Goal: Use online tool/utility: Use online tool/utility

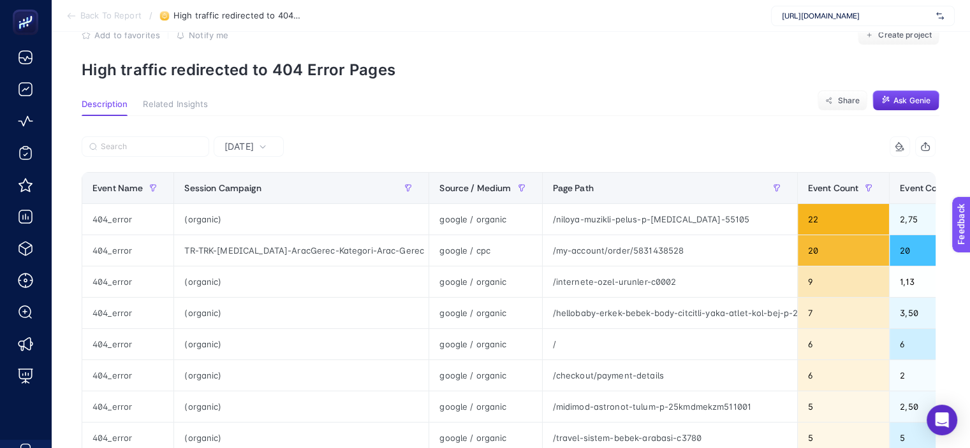
scroll to position [33, 0]
click at [518, 185] on icon "button" at bounding box center [522, 188] width 8 height 8
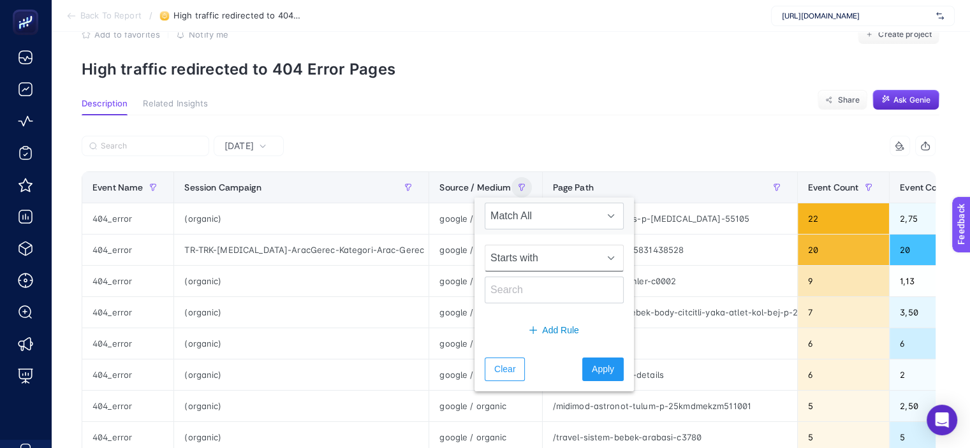
click at [520, 260] on span "Starts with" at bounding box center [541, 258] width 113 height 26
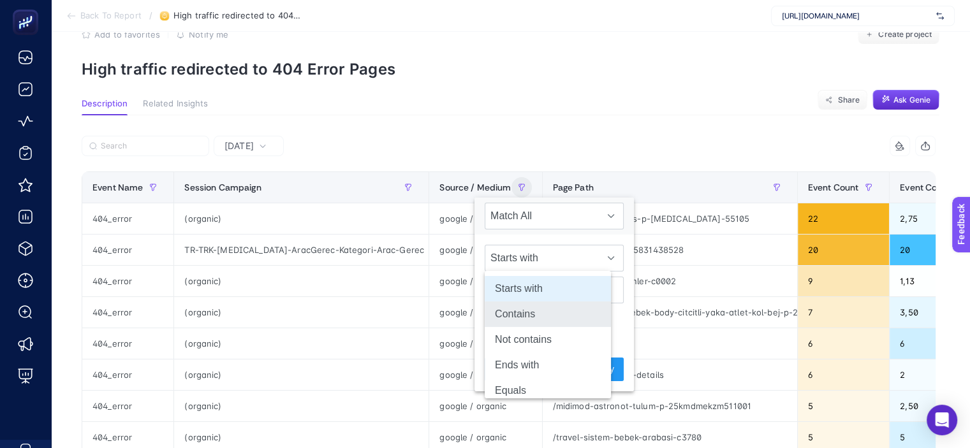
click at [536, 316] on li "Contains" at bounding box center [548, 315] width 126 height 26
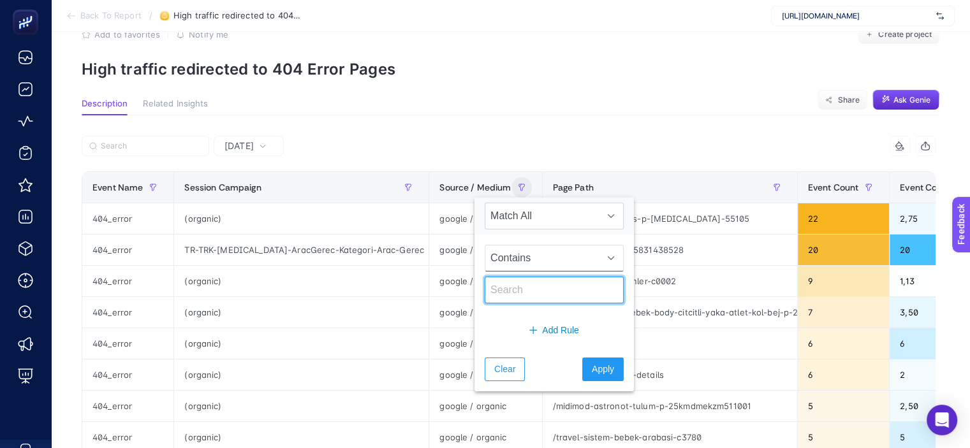
click at [518, 290] on input "text" at bounding box center [554, 290] width 139 height 27
type input "google / cpc"
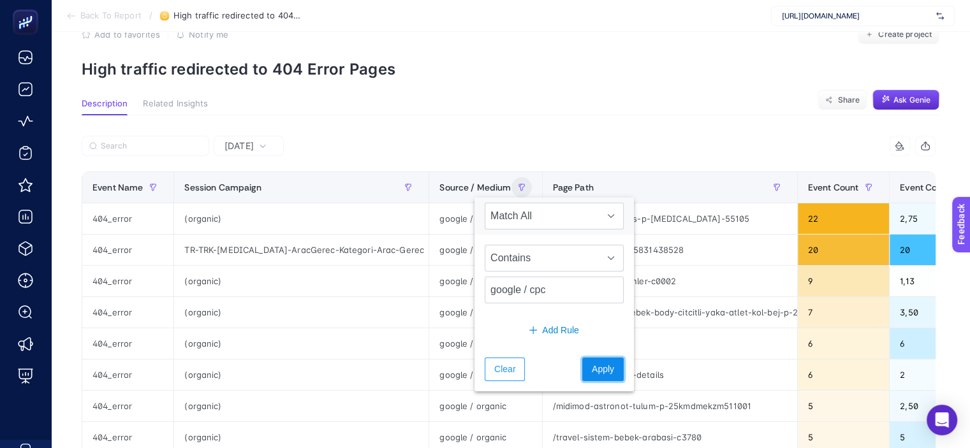
click at [592, 363] on span "Apply" at bounding box center [603, 369] width 22 height 13
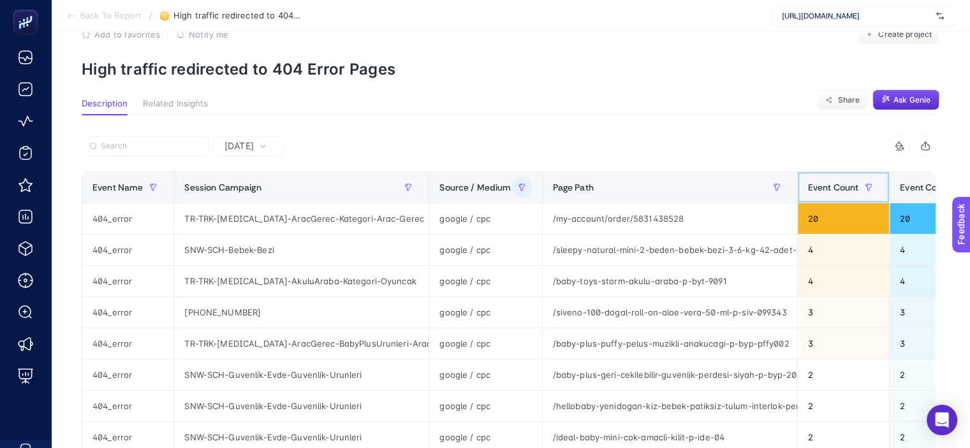
click at [797, 184] on th "Event Count" at bounding box center [843, 187] width 92 height 31
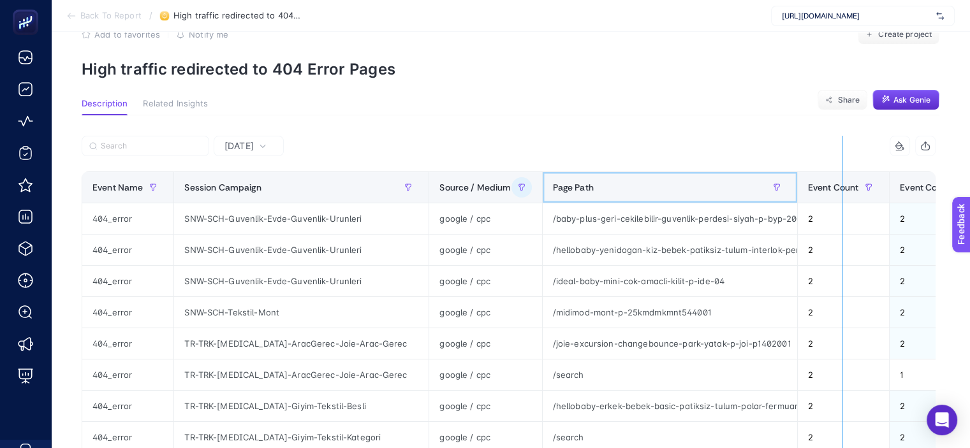
drag, startPoint x: 794, startPoint y: 184, endPoint x: 842, endPoint y: 184, distance: 47.2
click at [842, 184] on div "3 items selected Event Name Session Campaign Source / Medium Page Path Event Co…" at bounding box center [509, 430] width 854 height 589
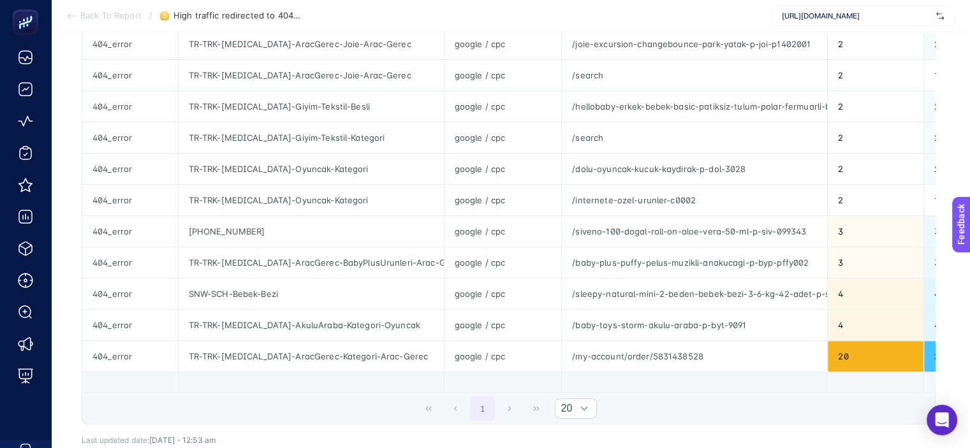
scroll to position [434, 0]
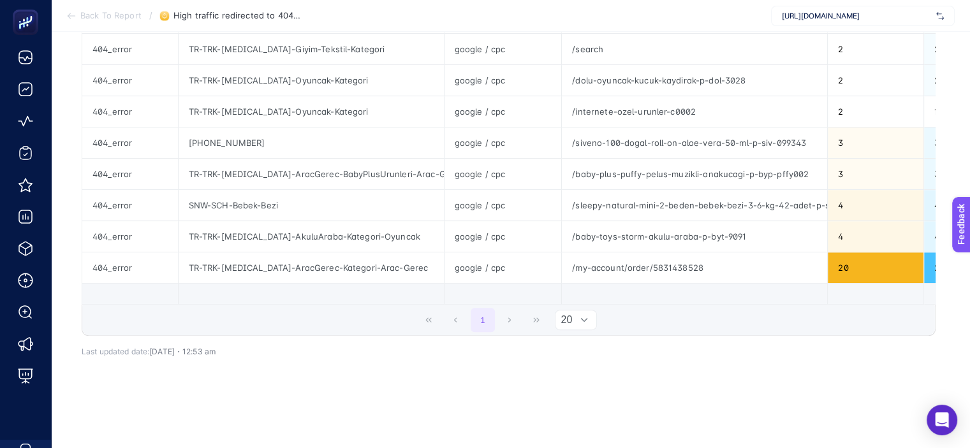
click at [579, 311] on div at bounding box center [584, 320] width 24 height 19
click at [578, 371] on li "50" at bounding box center [580, 376] width 41 height 26
click at [515, 307] on div "1 50" at bounding box center [508, 320] width 852 height 31
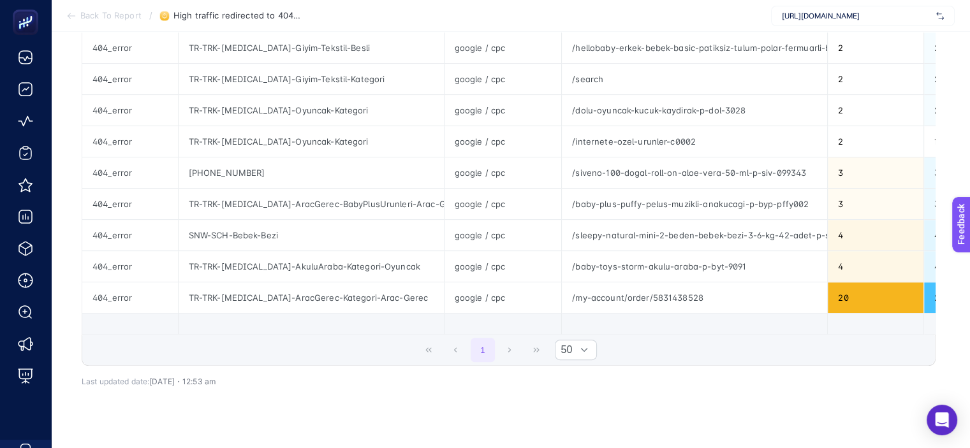
scroll to position [370, 0]
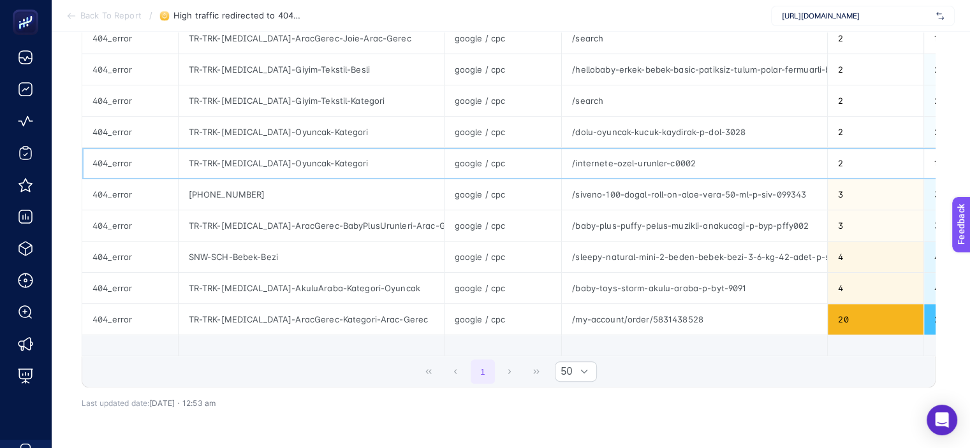
click at [601, 159] on div "/internete-ozel-urunler-c0002" at bounding box center [694, 163] width 265 height 31
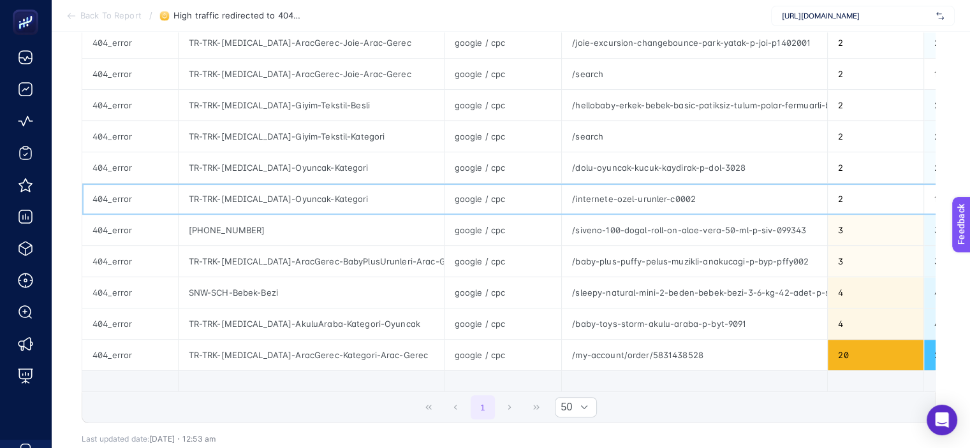
scroll to position [306, 0]
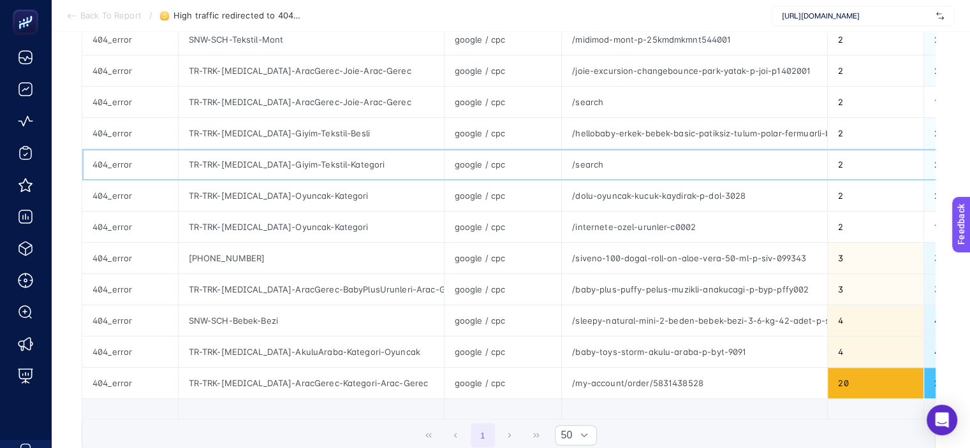
click at [583, 163] on div "/search" at bounding box center [694, 164] width 265 height 31
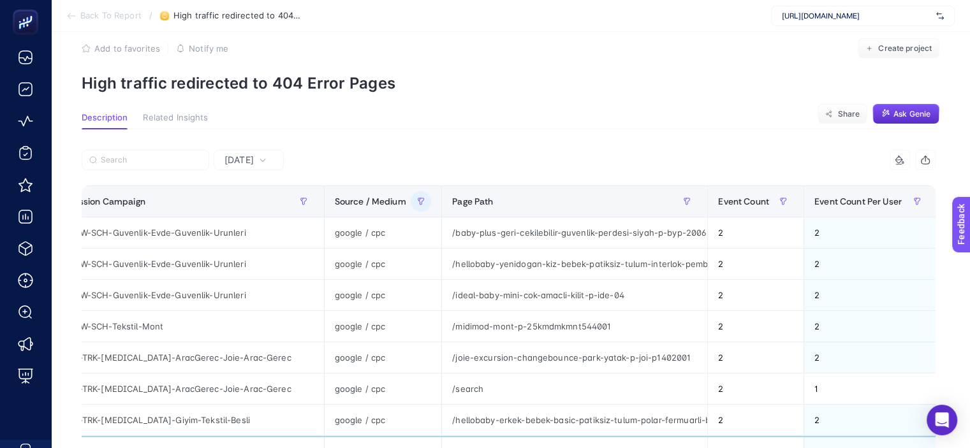
scroll to position [112, 0]
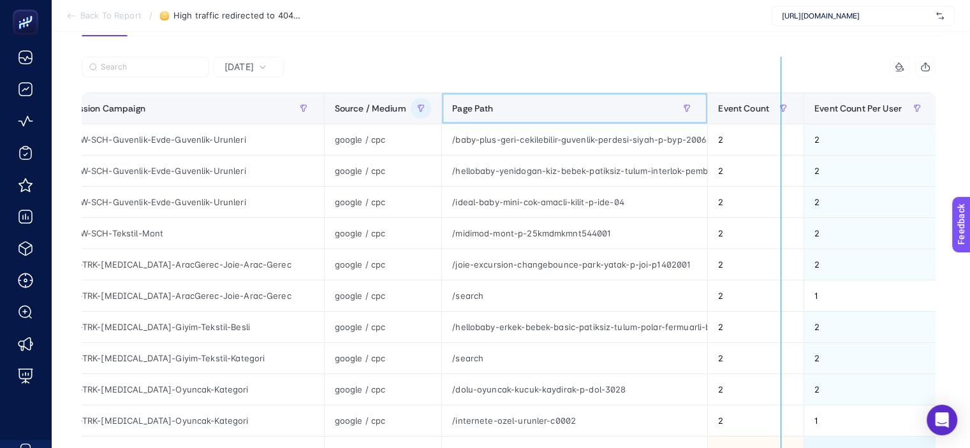
drag, startPoint x: 703, startPoint y: 106, endPoint x: 780, endPoint y: 110, distance: 77.2
click at [780, 110] on div "3 items selected Event Name Session Campaign Source / Medium Page Path Event Co…" at bounding box center [509, 351] width 854 height 589
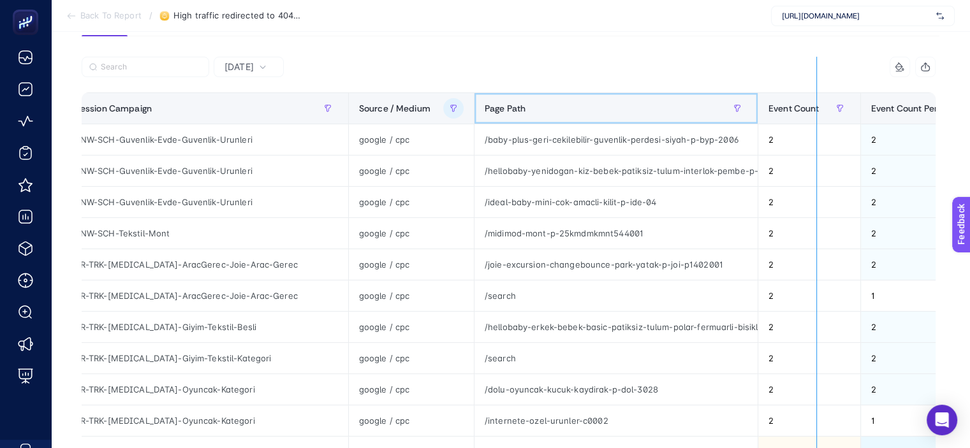
drag, startPoint x: 752, startPoint y: 101, endPoint x: 816, endPoint y: 109, distance: 64.3
click at [816, 109] on div "3 items selected Event Name Session Campaign Source / Medium Page Path Event Co…" at bounding box center [509, 351] width 854 height 589
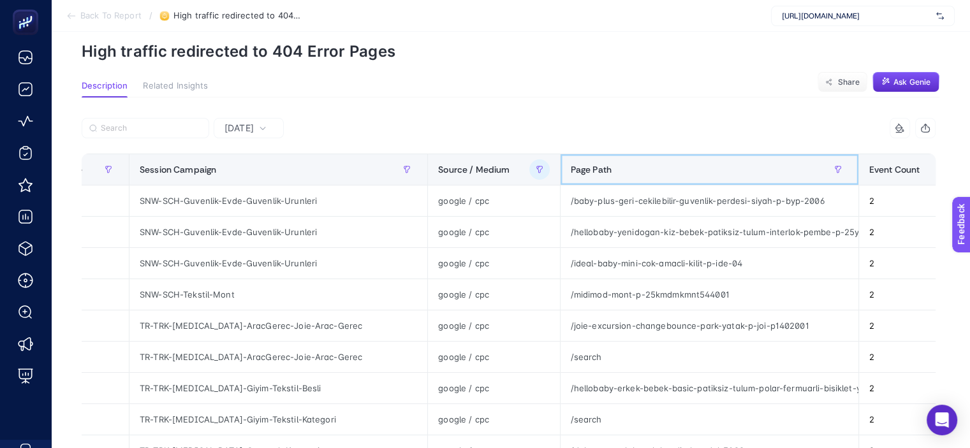
scroll to position [50, 0]
click at [237, 122] on div "[DATE]" at bounding box center [249, 129] width 70 height 20
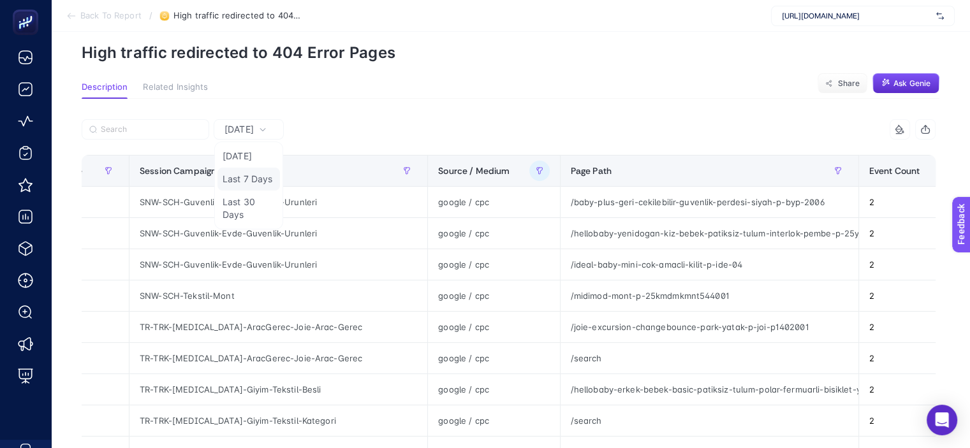
click at [254, 183] on li "Last 7 Days" at bounding box center [248, 179] width 62 height 23
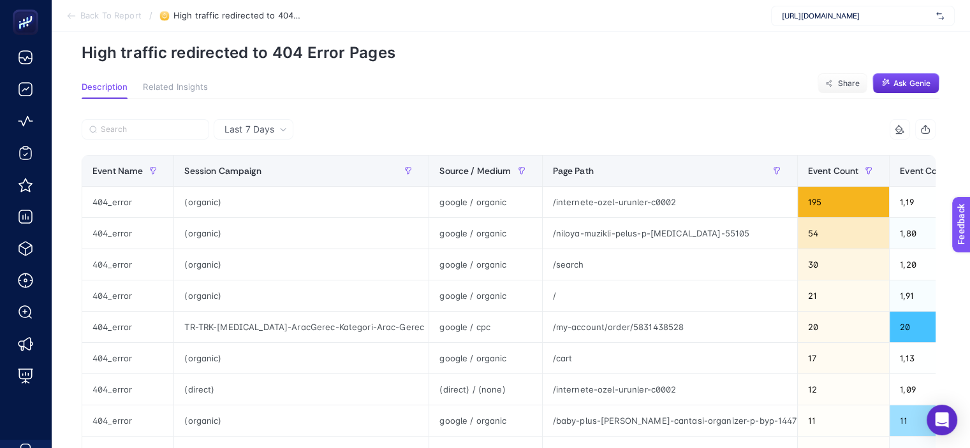
click at [539, 119] on div "3 items selected" at bounding box center [722, 129] width 427 height 20
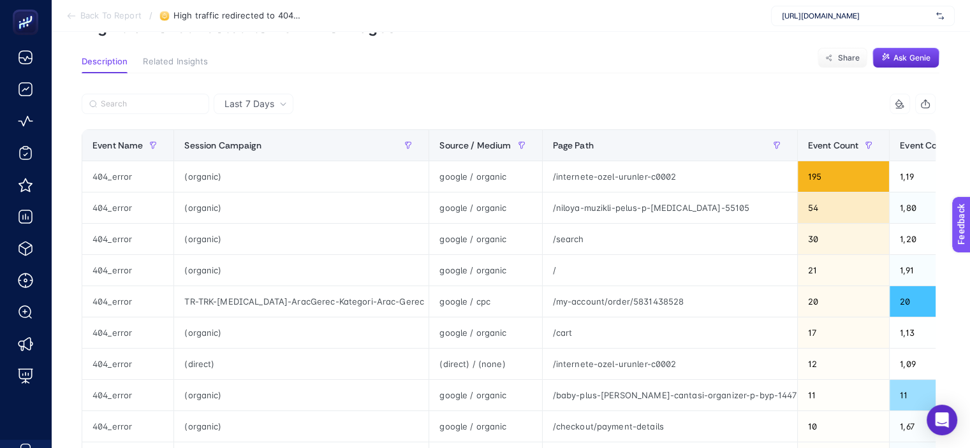
scroll to position [76, 0]
click at [518, 141] on icon "button" at bounding box center [522, 145] width 8 height 8
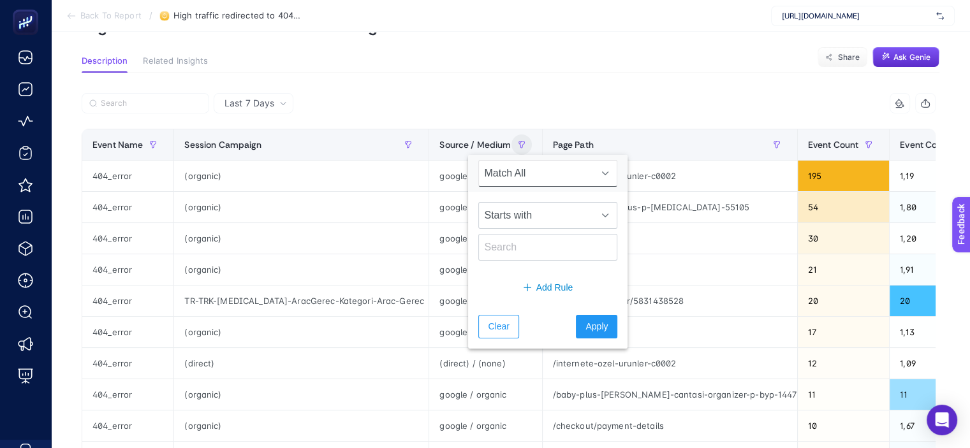
click at [505, 176] on span "Match All" at bounding box center [535, 174] width 113 height 26
click at [517, 195] on li "Match All" at bounding box center [541, 205] width 126 height 26
click at [512, 216] on span "Starts with" at bounding box center [535, 216] width 113 height 26
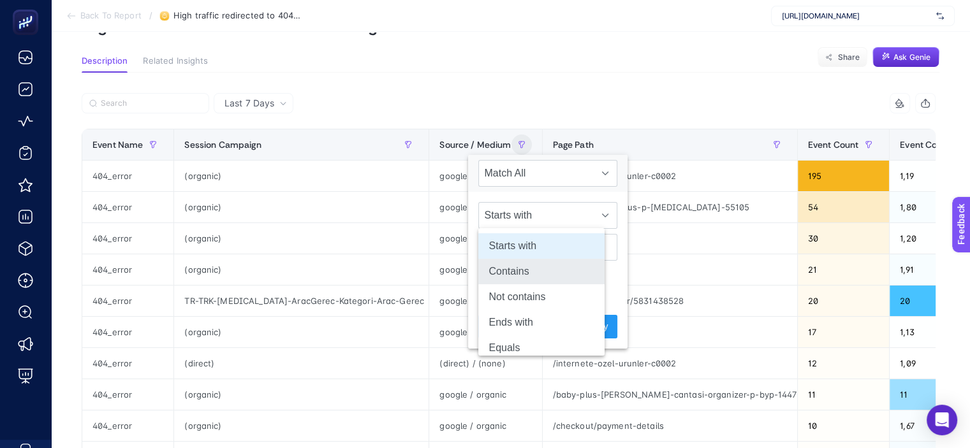
click at [513, 274] on li "Contains" at bounding box center [541, 272] width 126 height 26
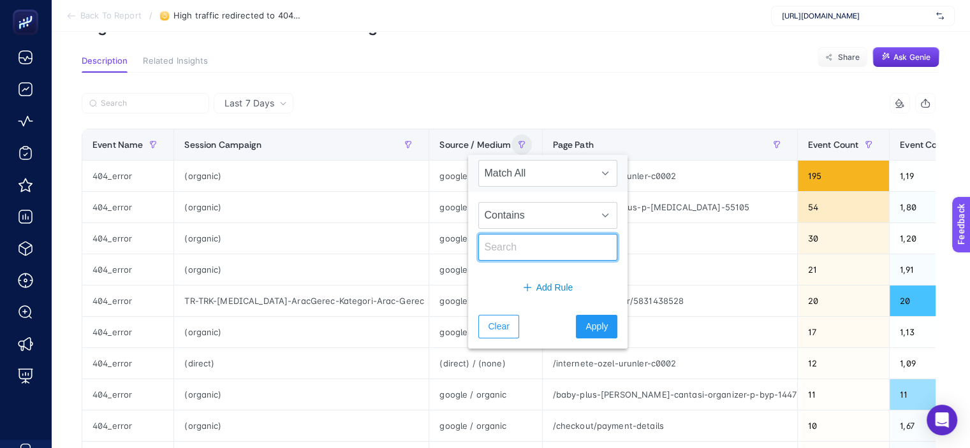
click at [508, 256] on input "text" at bounding box center [547, 247] width 139 height 27
type input "google / cpc"
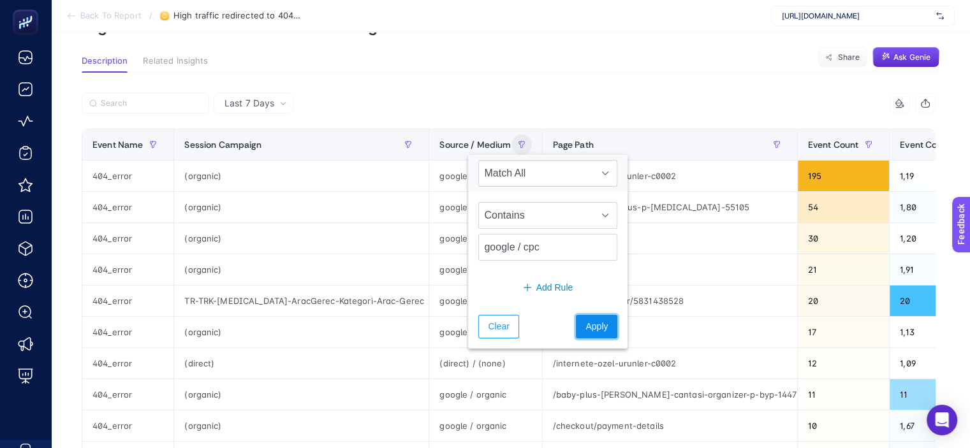
click at [576, 318] on button "Apply" at bounding box center [596, 327] width 41 height 24
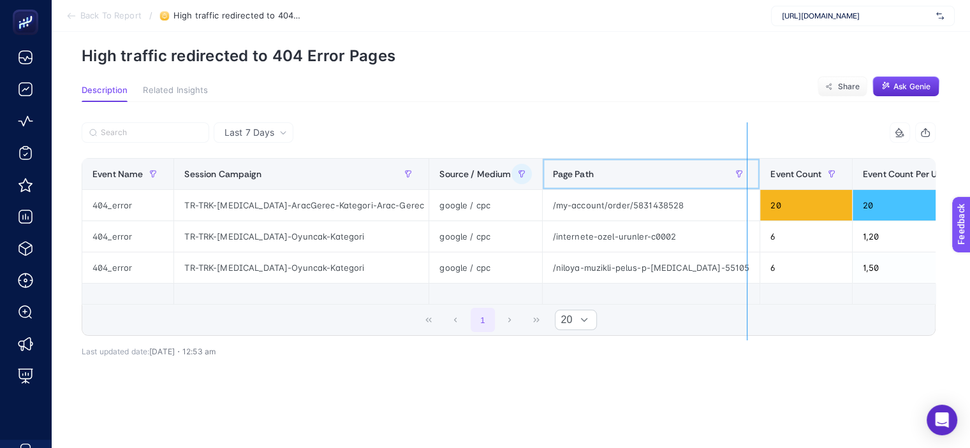
drag, startPoint x: 655, startPoint y: 161, endPoint x: 740, endPoint y: 170, distance: 85.3
click at [740, 170] on div "3 items selected Event Name Session Campaign Source / Medium Page Path Event Co…" at bounding box center [509, 229] width 854 height 214
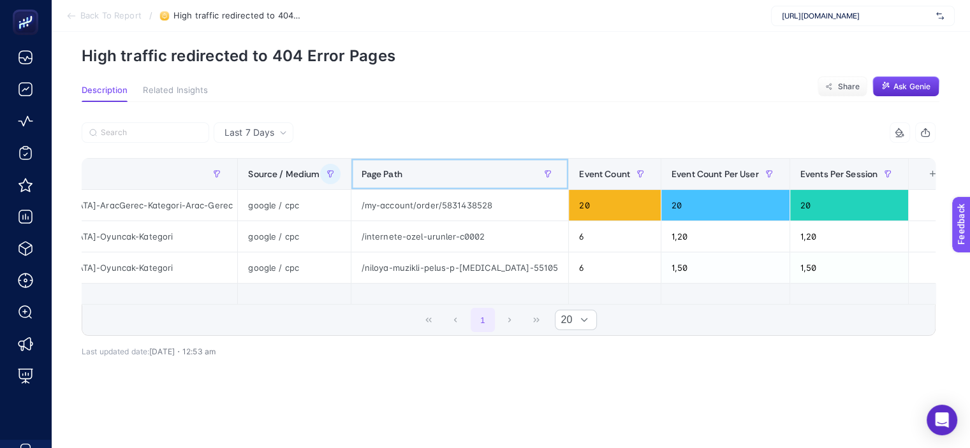
scroll to position [0, 0]
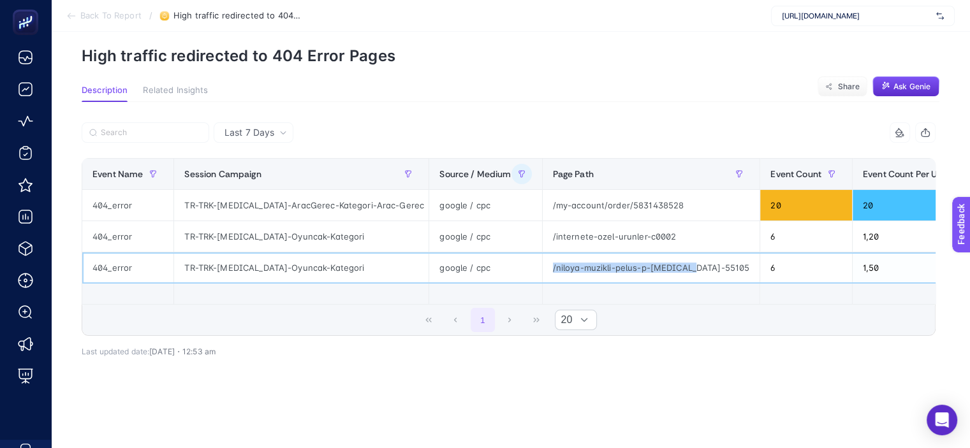
drag, startPoint x: 686, startPoint y: 254, endPoint x: 535, endPoint y: 252, distance: 151.1
click at [535, 252] on tr "404_error TR-TRK-[MEDICAL_DATA]-Oyuncak-Kategori google / cpc /niloya-muzikli-p…" at bounding box center [614, 267] width 1064 height 31
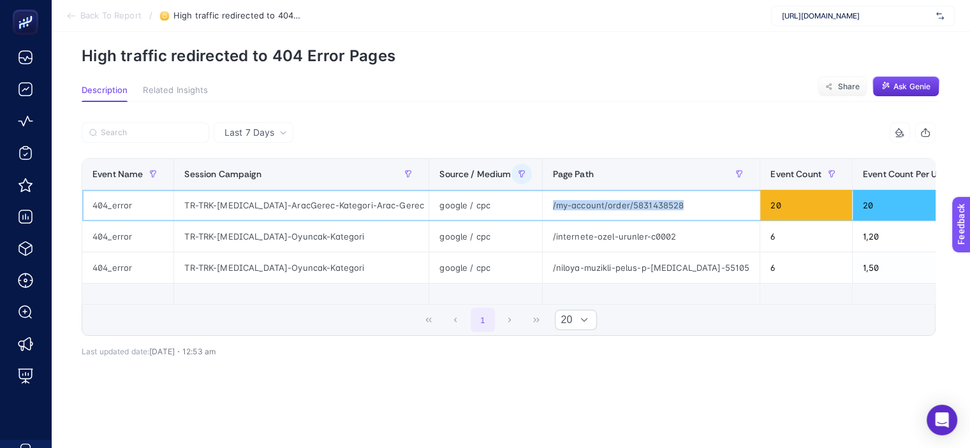
drag, startPoint x: 681, startPoint y: 191, endPoint x: 542, endPoint y: 184, distance: 139.1
click at [543, 190] on div "/my-account/order/5831438528" at bounding box center [651, 205] width 217 height 31
copy div "/my-account/order/5831438528"
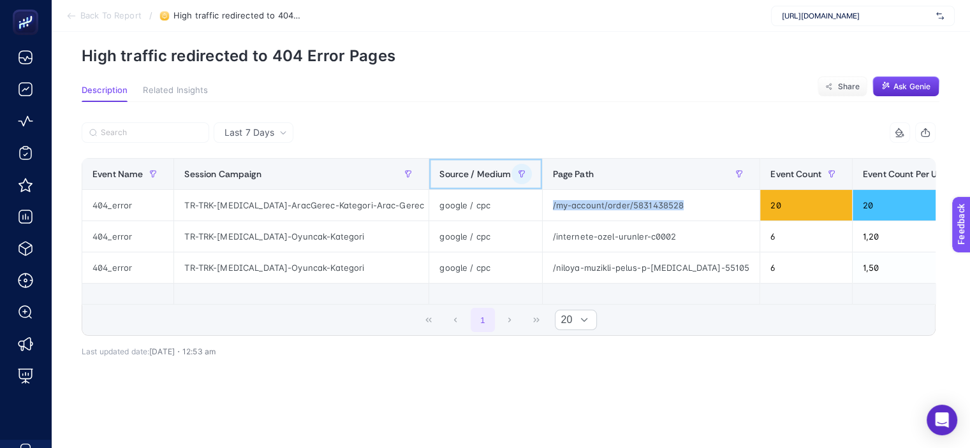
click at [448, 168] on div "Source / Medium" at bounding box center [485, 174] width 92 height 20
click at [481, 169] on span "Source / Medium" at bounding box center [474, 174] width 71 height 10
click at [518, 171] on icon "button" at bounding box center [521, 174] width 6 height 6
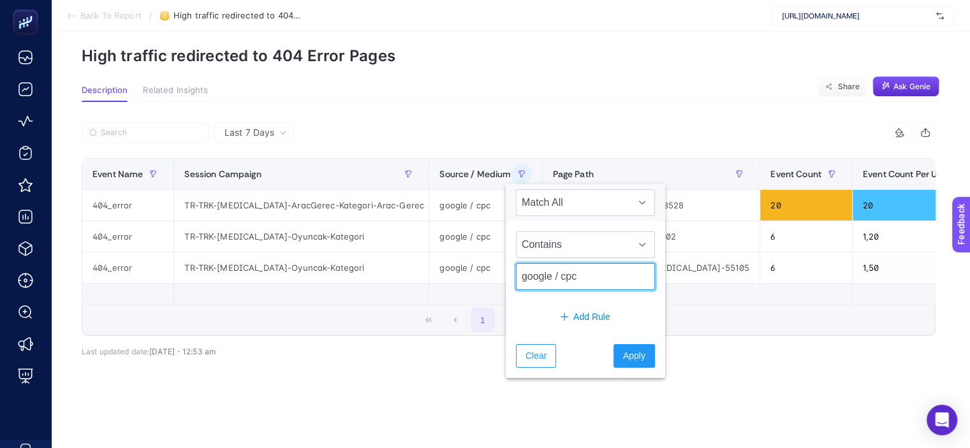
drag, startPoint x: 592, startPoint y: 267, endPoint x: 421, endPoint y: 240, distance: 172.4
click at [421, 240] on body "Back To Report / High traffic redirected to 404 Error Pages [URL][DOMAIN_NAME] …" at bounding box center [485, 177] width 970 height 448
type input "facebook / cpc"
click at [613, 344] on button "Apply" at bounding box center [633, 356] width 41 height 24
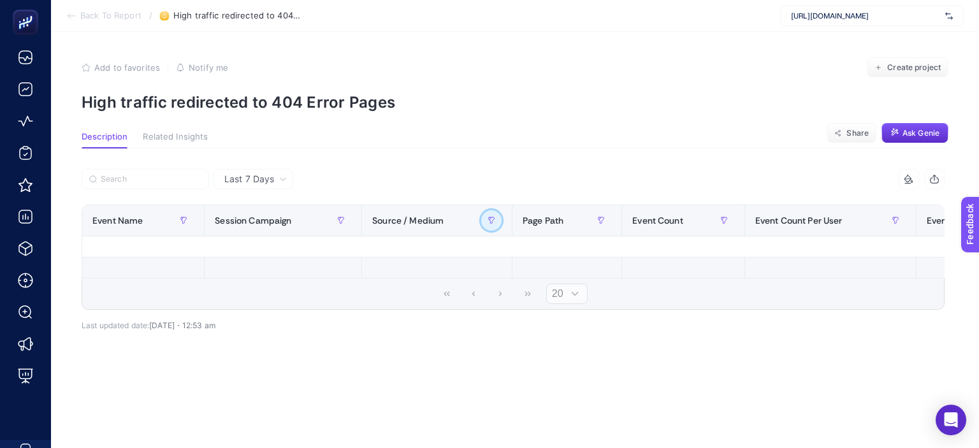
click at [482, 216] on button "button" at bounding box center [491, 220] width 20 height 20
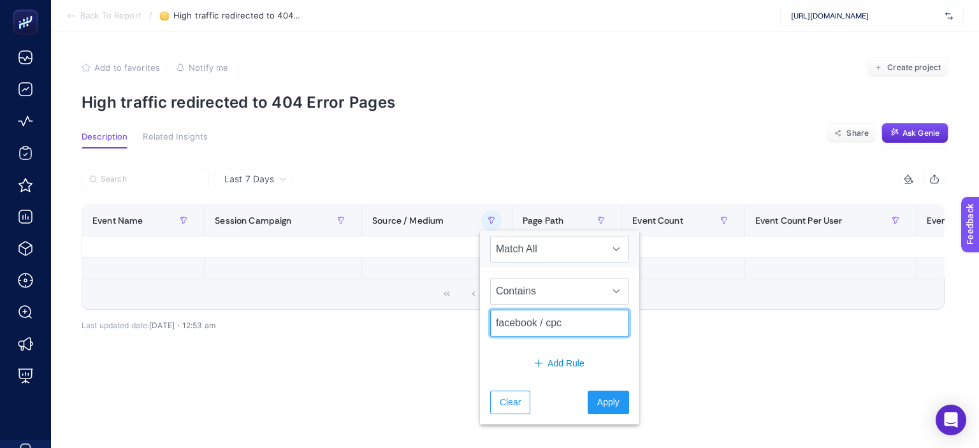
drag, startPoint x: 565, startPoint y: 321, endPoint x: 423, endPoint y: 303, distance: 142.8
click at [423, 303] on body "Back To Report / High traffic redirected to 404 Error Pages [URL][DOMAIN_NAME] …" at bounding box center [489, 224] width 979 height 448
type input "cpc"
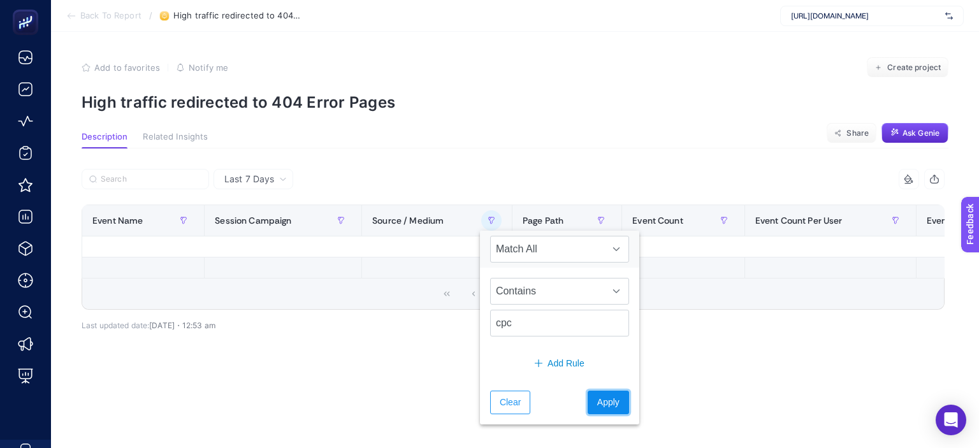
click at [594, 392] on button "Apply" at bounding box center [608, 403] width 41 height 24
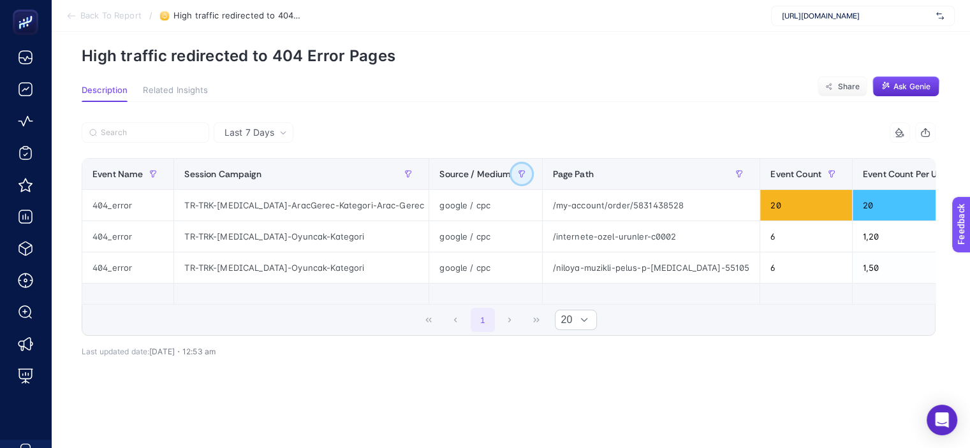
scroll to position [6, 0]
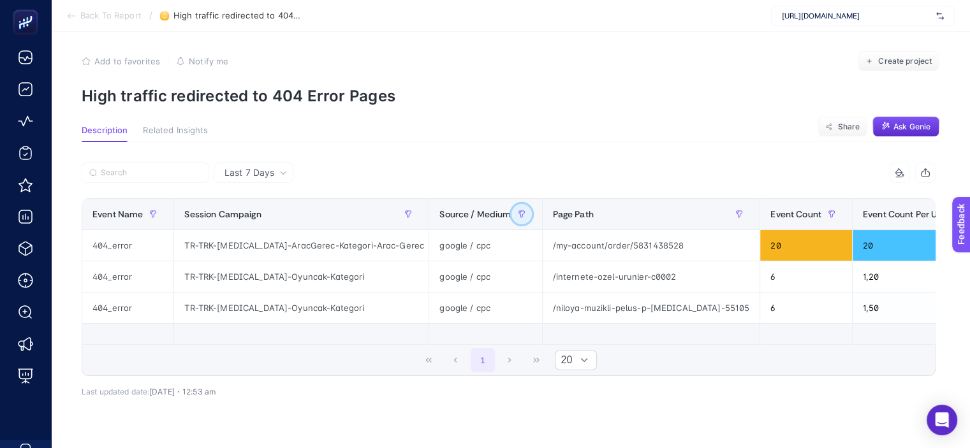
click at [524, 216] on icon "button" at bounding box center [522, 214] width 8 height 8
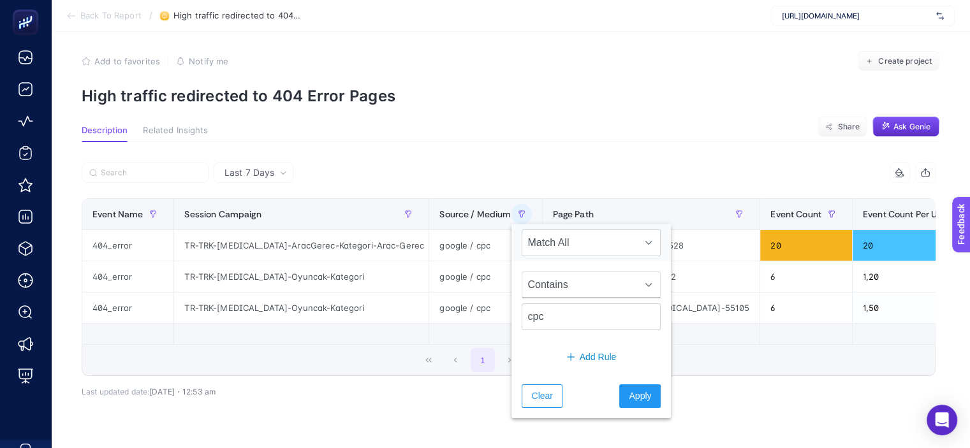
click at [563, 292] on span "Contains" at bounding box center [578, 285] width 113 height 26
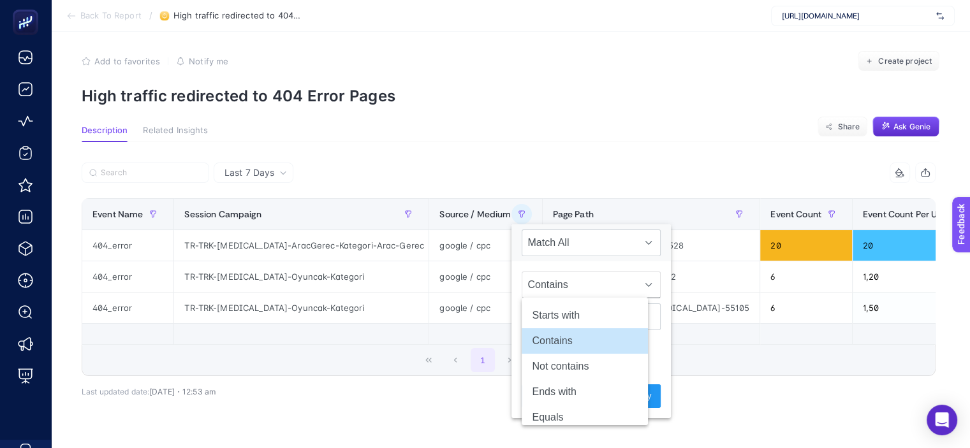
click at [562, 277] on span "Contains" at bounding box center [578, 285] width 113 height 26
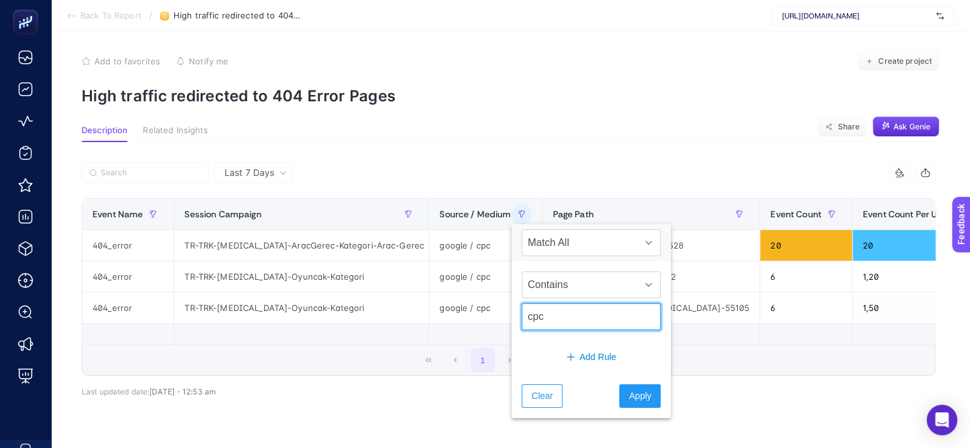
drag, startPoint x: 547, startPoint y: 318, endPoint x: 472, endPoint y: 309, distance: 75.1
click at [472, 309] on body "Back To Report / High traffic redirected to 404 Error Pages [URL][DOMAIN_NAME] …" at bounding box center [485, 218] width 970 height 448
click at [394, 402] on div "3 items selected Event Name Session Campaign Source / Medium Page Path Event Co…" at bounding box center [509, 297] width 854 height 229
